Goal: Information Seeking & Learning: Learn about a topic

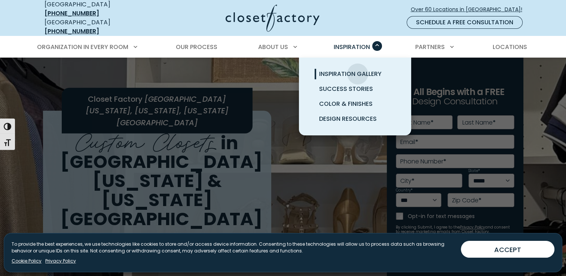
click at [358, 70] on span "Inspiration Gallery" at bounding box center [350, 74] width 63 height 9
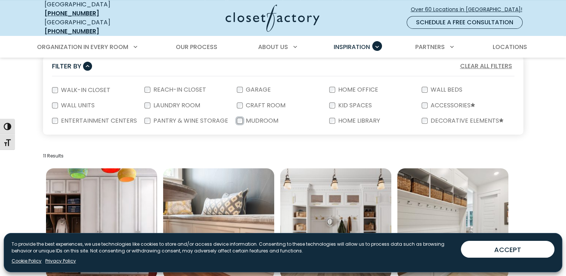
scroll to position [225, 0]
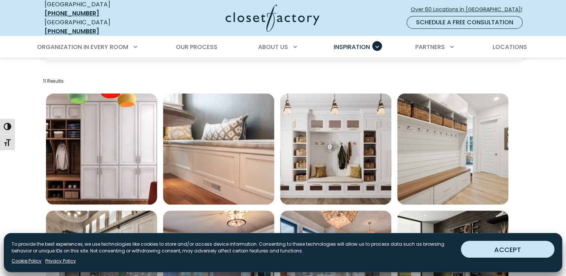
click at [535, 252] on button "ACCEPT" at bounding box center [508, 249] width 94 height 17
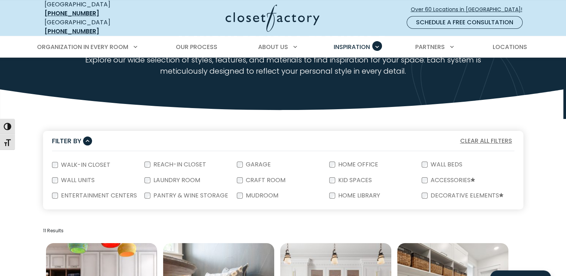
scroll to position [37, 0]
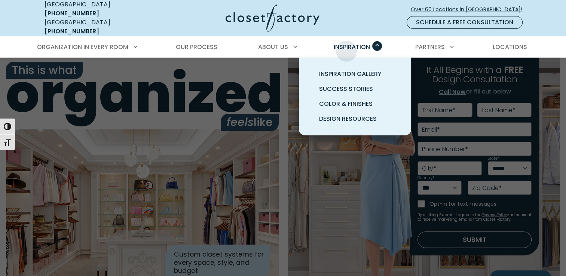
click at [347, 45] on span "Inspiration" at bounding box center [352, 47] width 36 height 9
click at [353, 73] on link "Inspiration Gallery" at bounding box center [364, 74] width 112 height 15
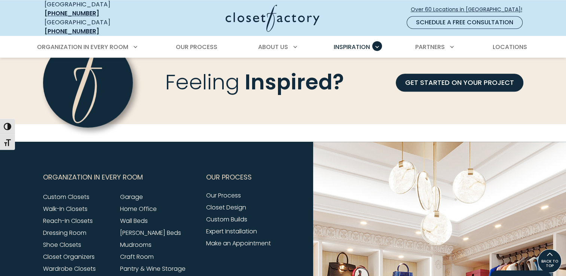
scroll to position [705, 0]
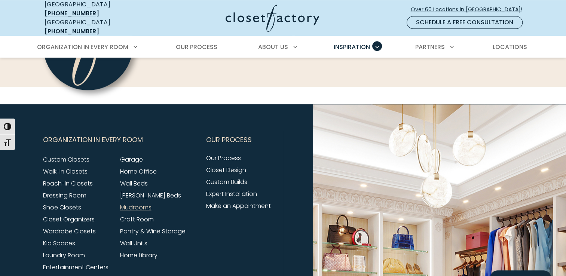
click at [127, 203] on link "Mudrooms" at bounding box center [135, 207] width 31 height 9
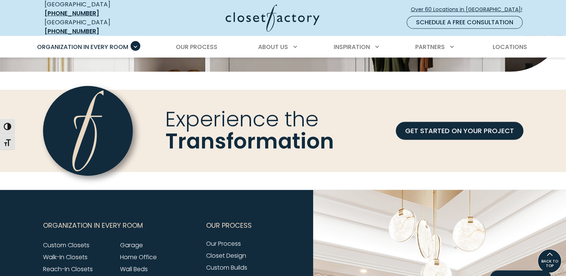
scroll to position [2097, 0]
